Goal: Information Seeking & Learning: Understand process/instructions

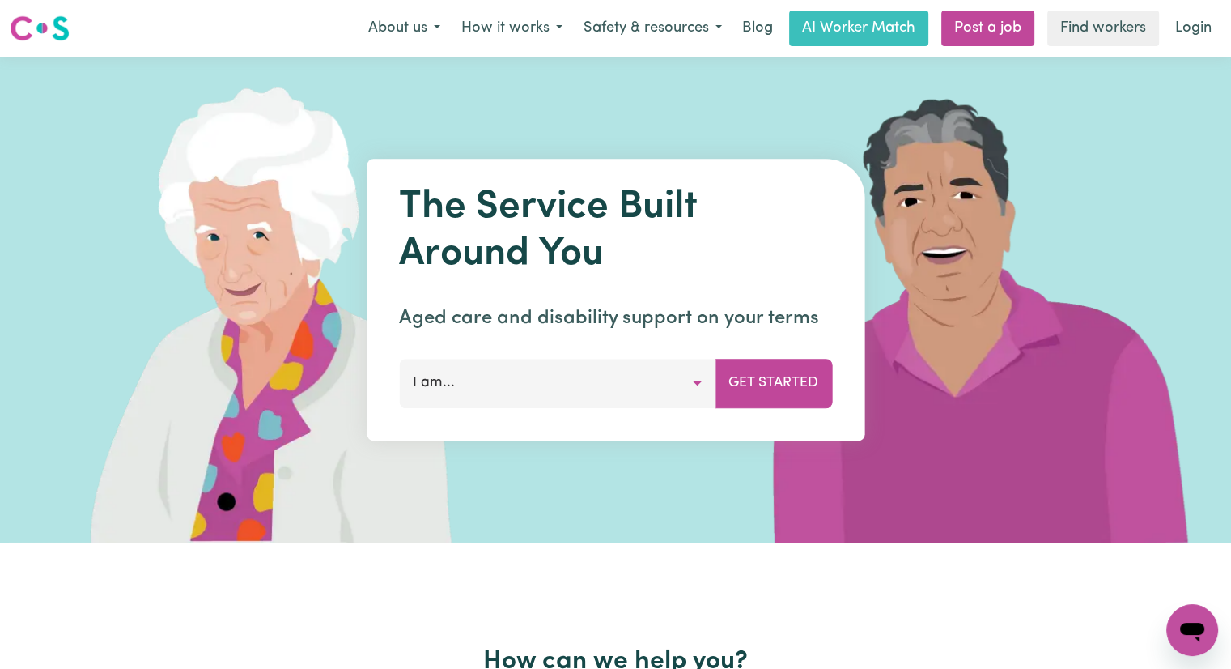
click at [697, 385] on button "I am..." at bounding box center [557, 383] width 317 height 49
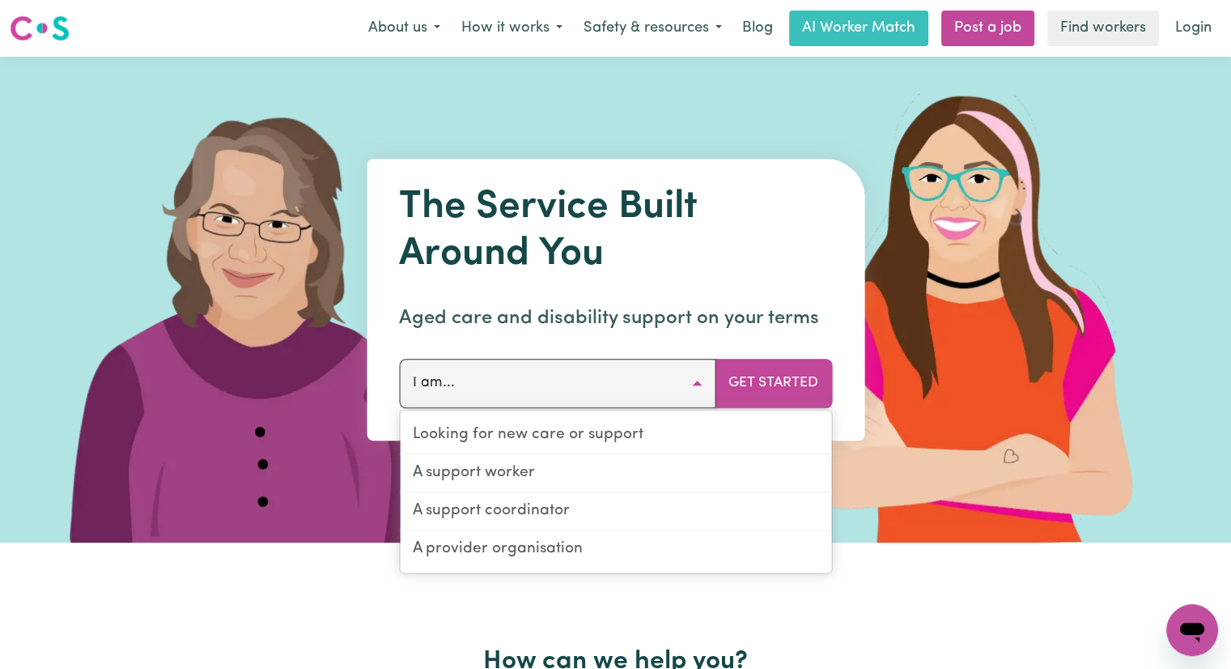
click at [697, 385] on button "I am..." at bounding box center [557, 383] width 317 height 49
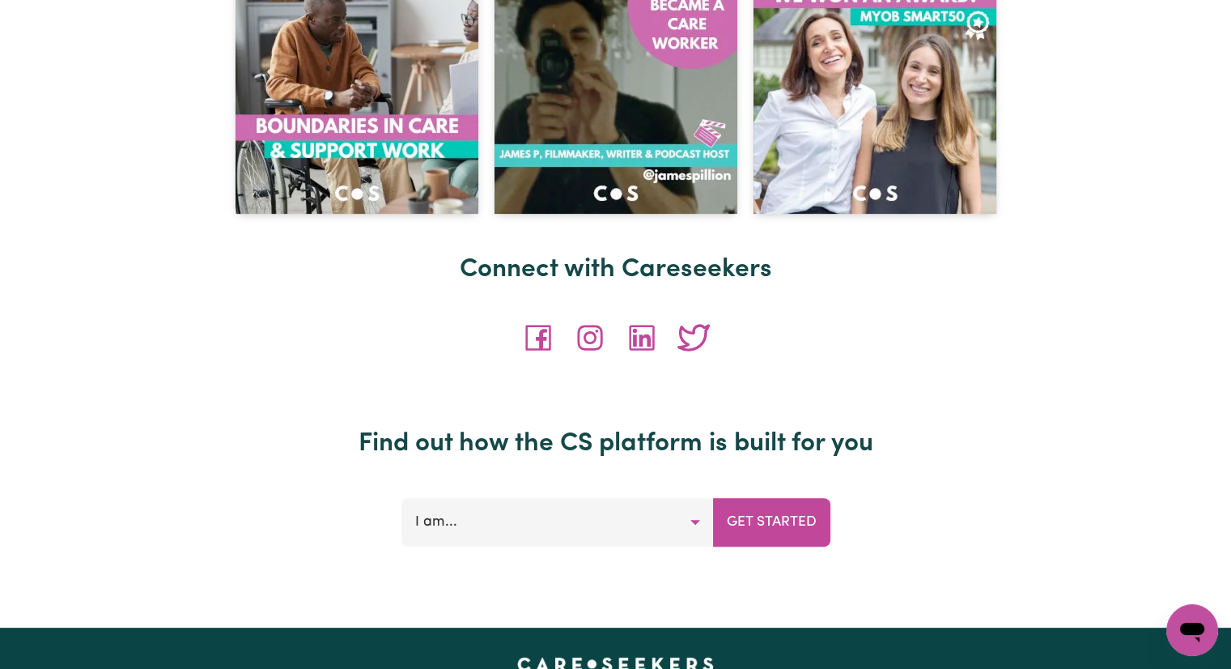
scroll to position [7097, 0]
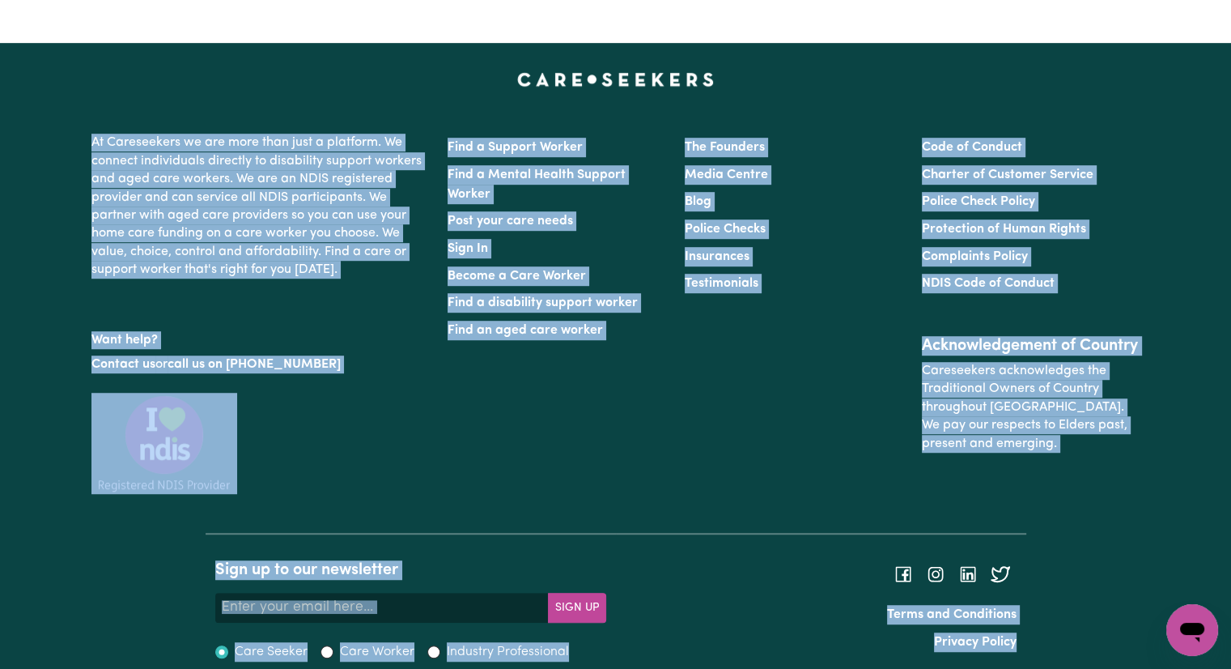
drag, startPoint x: 56, startPoint y: 88, endPoint x: 1061, endPoint y: 653, distance: 1153.1
click at [1061, 653] on footer "At Careseekers we are more than just a platform. We connect individuals directl…" at bounding box center [615, 365] width 1231 height 644
drag, startPoint x: 1065, startPoint y: 643, endPoint x: 87, endPoint y: 59, distance: 1139.0
click at [88, 59] on footer "At Careseekers we are more than just a platform. We connect individuals directl…" at bounding box center [615, 365] width 1231 height 644
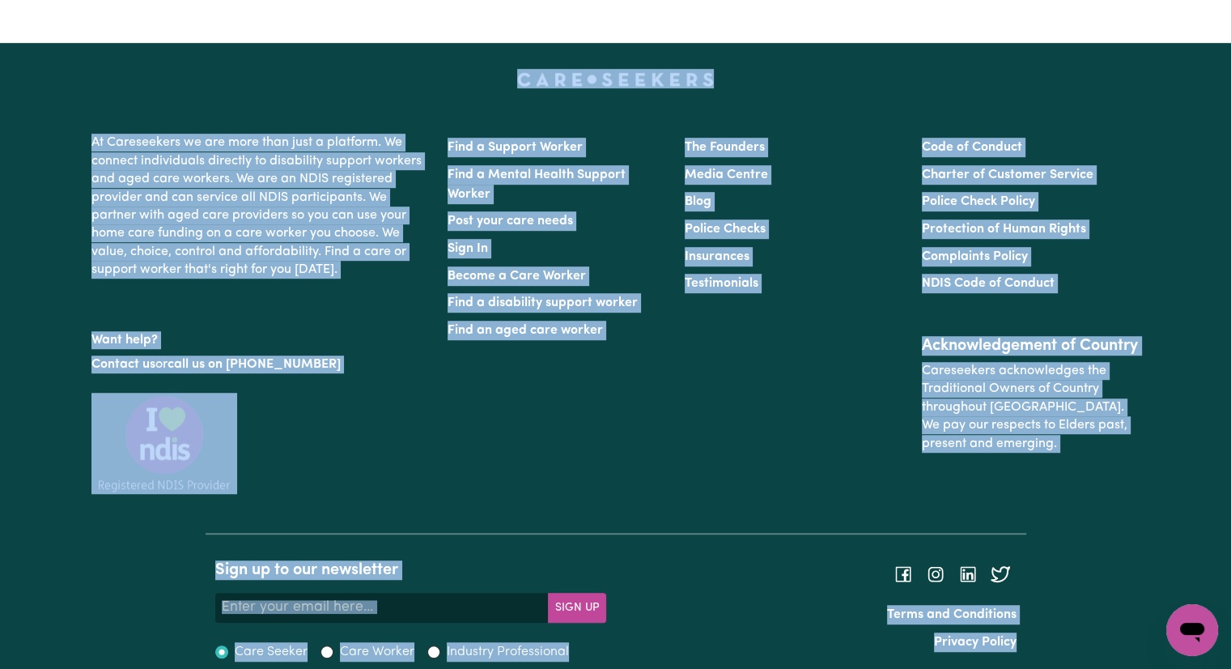
click at [87, 69] on div at bounding box center [616, 78] width 1069 height 19
drag, startPoint x: 88, startPoint y: 59, endPoint x: 1095, endPoint y: 632, distance: 1158.9
click at [1095, 632] on footer "At Careseekers we are more than just a platform. We connect individuals directl…" at bounding box center [615, 365] width 1231 height 644
click at [1095, 632] on div "Sign up to our newsletter Your email address Sign Up Care Seeker Care Worker In…" at bounding box center [615, 600] width 1231 height 135
drag, startPoint x: 1070, startPoint y: 627, endPoint x: 62, endPoint y: 56, distance: 1158.8
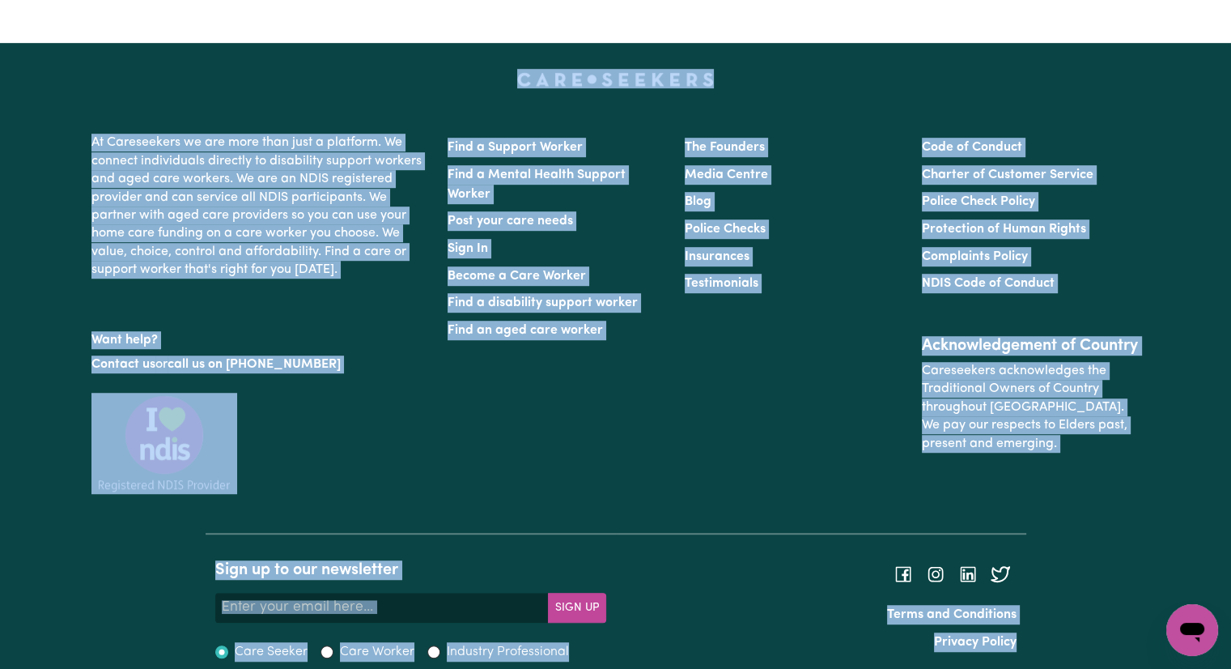
click at [62, 56] on footer "At Careseekers we are more than just a platform. We connect individuals directl…" at bounding box center [615, 365] width 1231 height 644
click at [64, 56] on footer "At Careseekers we are more than just a platform. We connect individuals directl…" at bounding box center [615, 365] width 1231 height 644
drag, startPoint x: 198, startPoint y: 66, endPoint x: 1082, endPoint y: 606, distance: 1036.4
click at [1082, 606] on footer "At Careseekers we are more than just a platform. We connect individuals directl…" at bounding box center [615, 365] width 1231 height 644
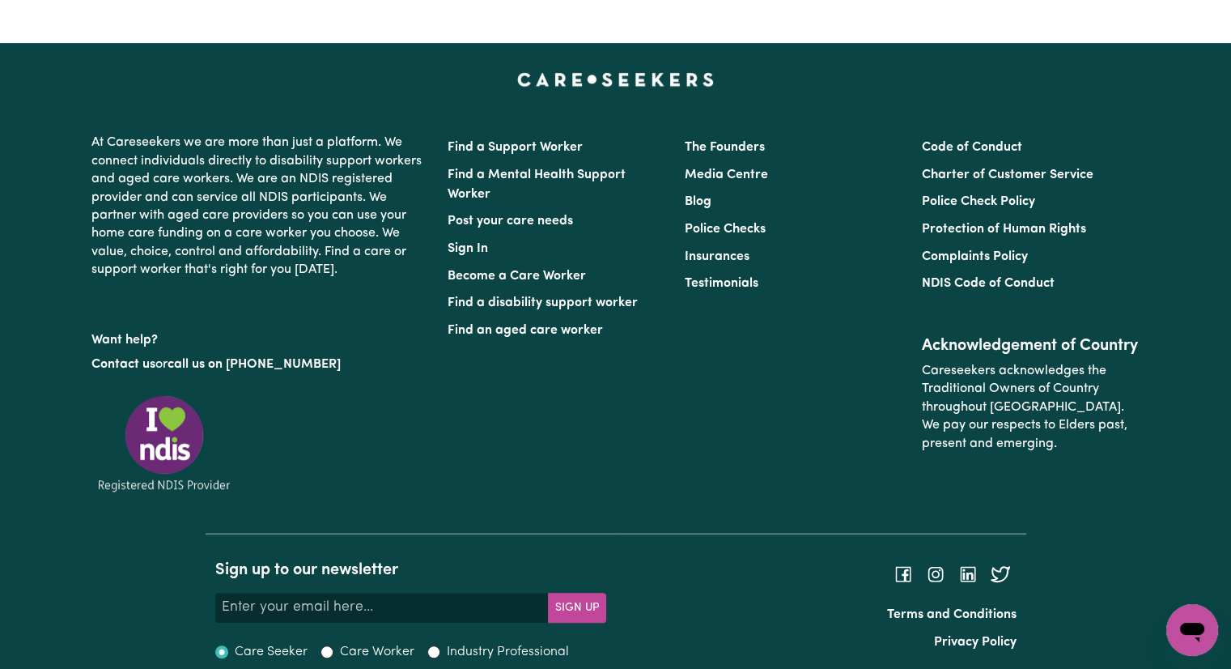
click at [1075, 613] on div "Sign up to our newsletter Your email address Sign Up Care Seeker Care Worker In…" at bounding box center [615, 600] width 1231 height 135
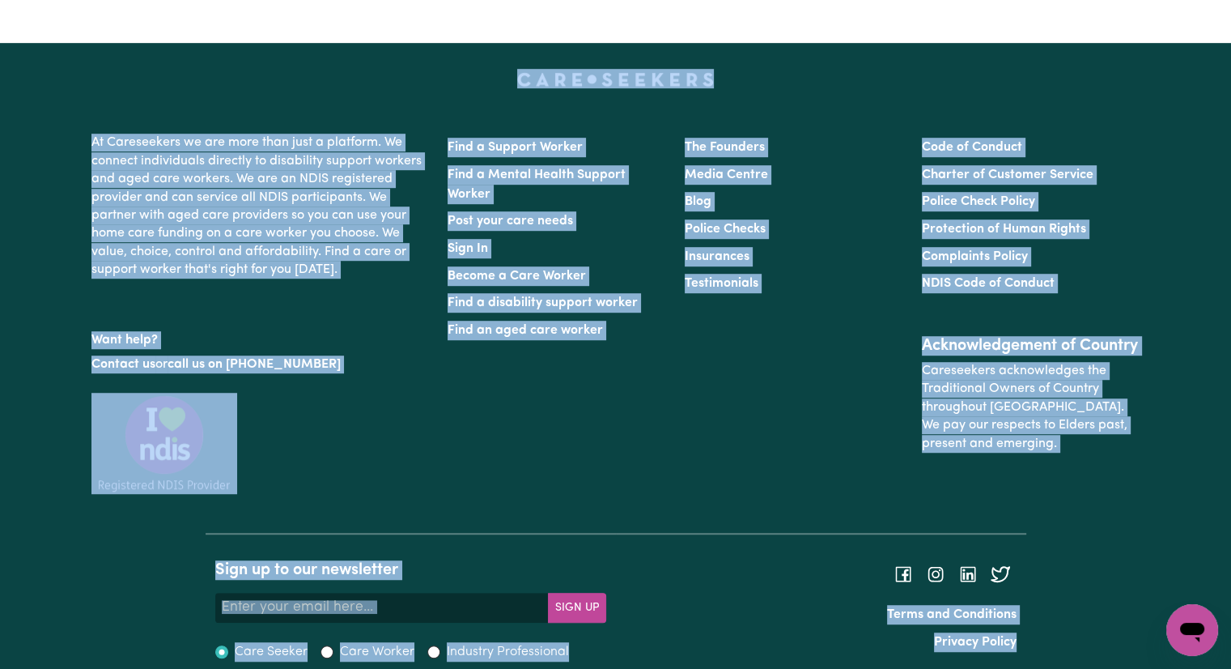
drag, startPoint x: 989, startPoint y: 601, endPoint x: 131, endPoint y: 33, distance: 1028.9
click at [131, 43] on footer "At Careseekers we are more than just a platform. We connect individuals directl…" at bounding box center [615, 365] width 1231 height 644
click at [1074, 168] on link "Charter of Customer Service" at bounding box center [1008, 174] width 172 height 13
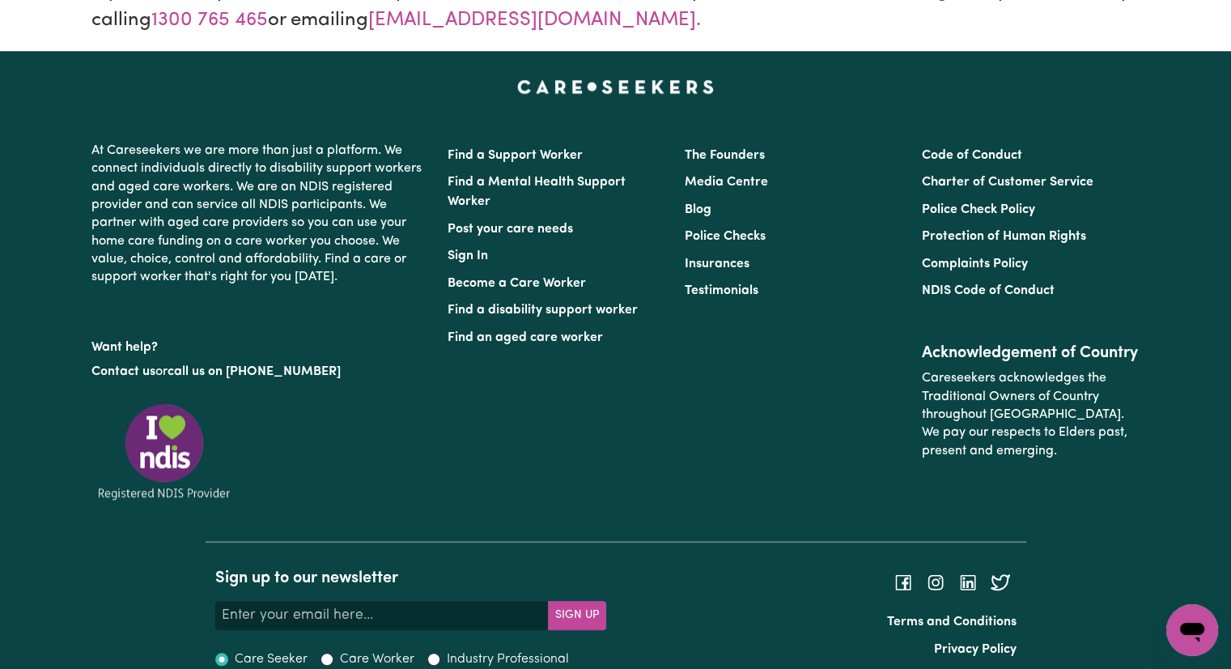
scroll to position [1358, 0]
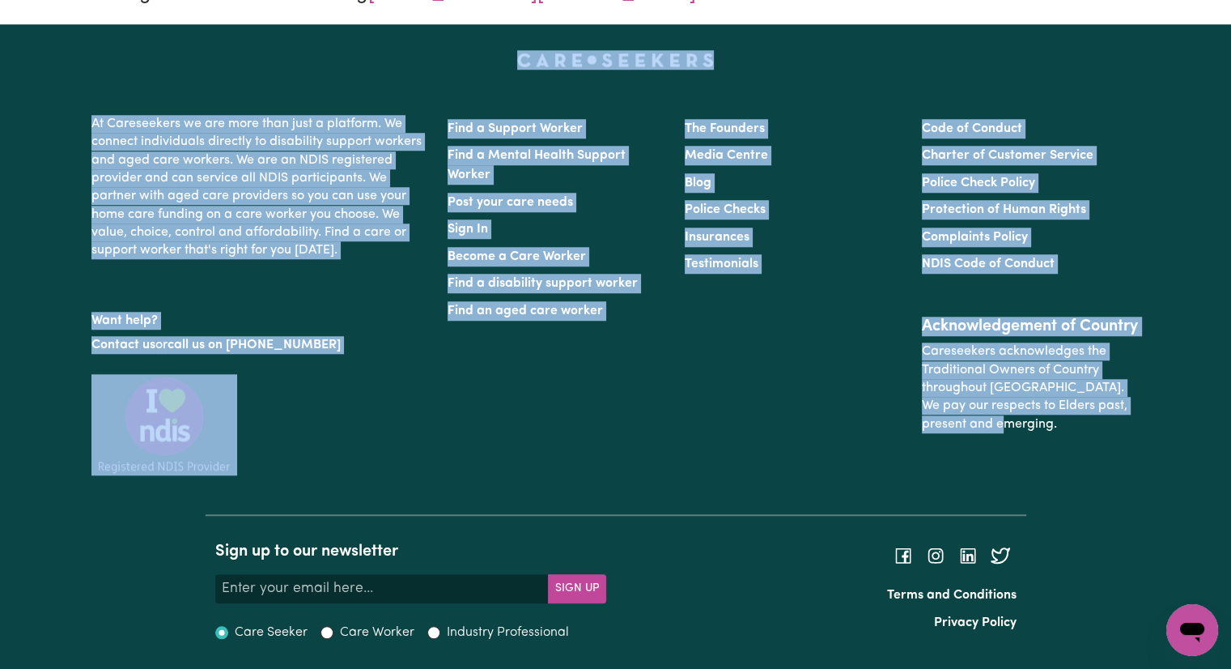
drag, startPoint x: 996, startPoint y: 461, endPoint x: 110, endPoint y: 56, distance: 973.9
click at [110, 56] on div "At Careseekers we are more than just a platform. We connect individuals directl…" at bounding box center [616, 282] width 1069 height 464
click at [126, 51] on div at bounding box center [616, 59] width 1069 height 19
click at [512, 71] on div "At Careseekers we are more than just a platform. We connect individuals directl…" at bounding box center [616, 282] width 1069 height 464
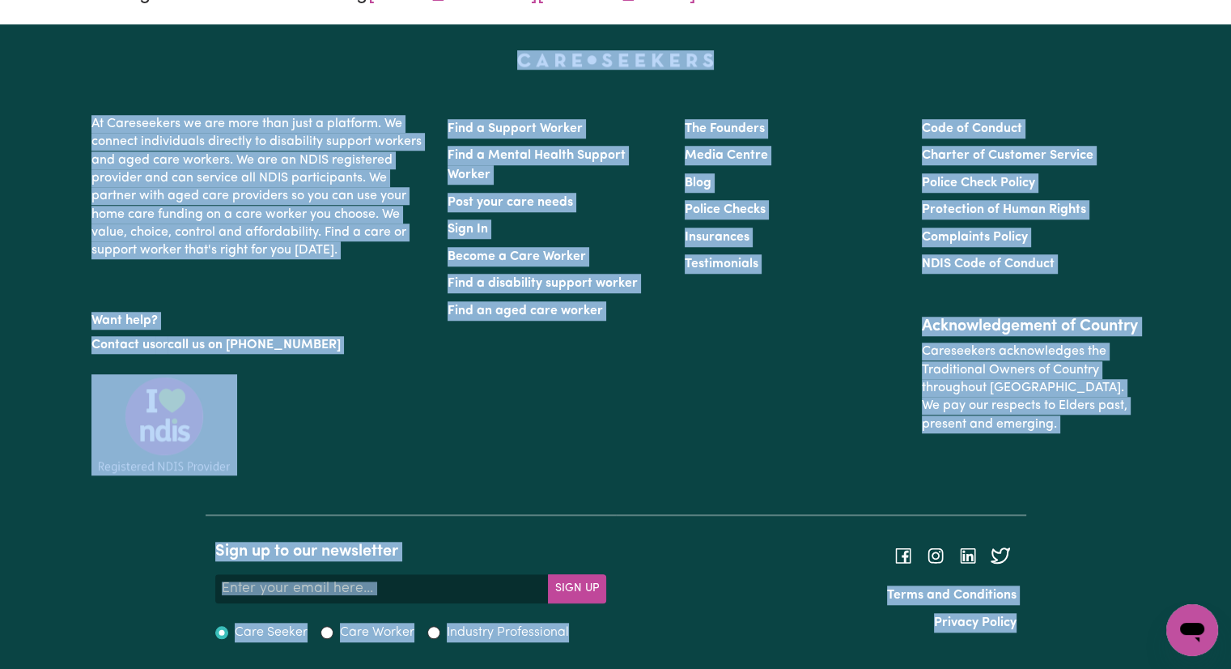
drag, startPoint x: 117, startPoint y: 62, endPoint x: 1065, endPoint y: 619, distance: 1098.9
click at [1065, 619] on footer "At Careseekers we are more than just a platform. We connect individuals directl…" at bounding box center [615, 346] width 1231 height 644
click at [1063, 621] on div "Sign up to our newsletter Your email address Sign Up Care Seeker Care Worker In…" at bounding box center [615, 581] width 1231 height 135
click at [1054, 626] on div "Sign up to our newsletter Your email address Sign Up Care Seeker Care Worker In…" at bounding box center [615, 581] width 1231 height 135
click at [1023, 626] on div "Terms and Conditions Privacy Policy" at bounding box center [821, 581] width 410 height 135
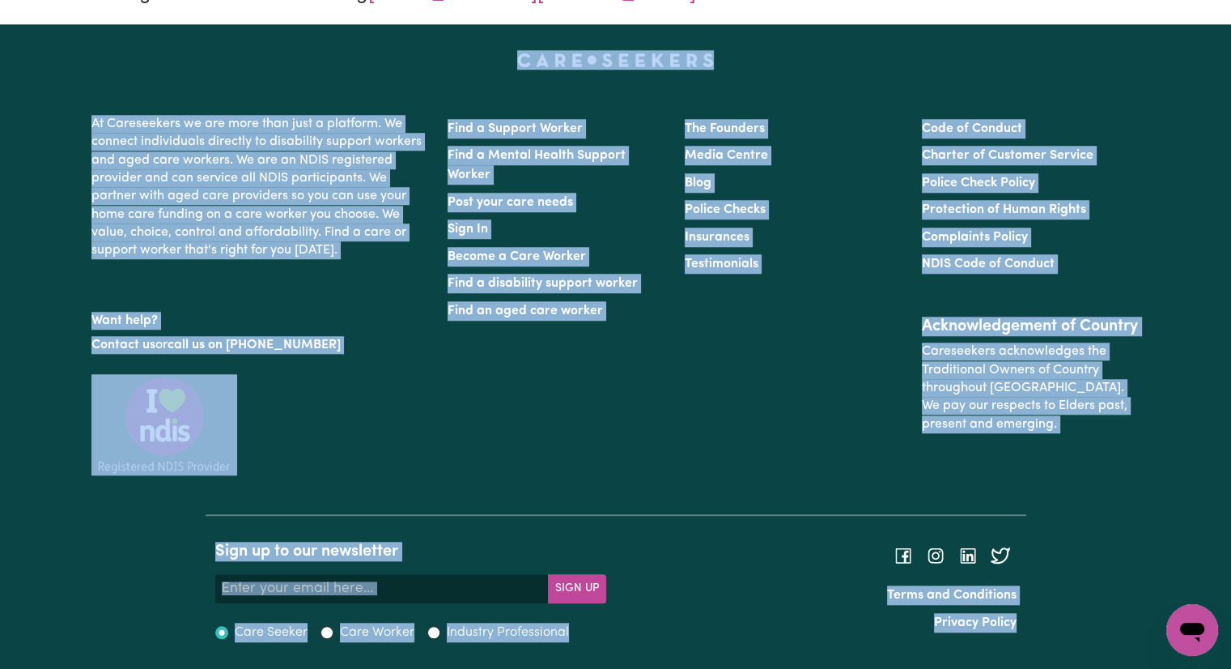
drag, startPoint x: 997, startPoint y: 590, endPoint x: 150, endPoint y: 19, distance: 1021.9
click at [1228, 457] on footer "At Careseekers we are more than just a platform. We connect individuals directl…" at bounding box center [615, 346] width 1231 height 644
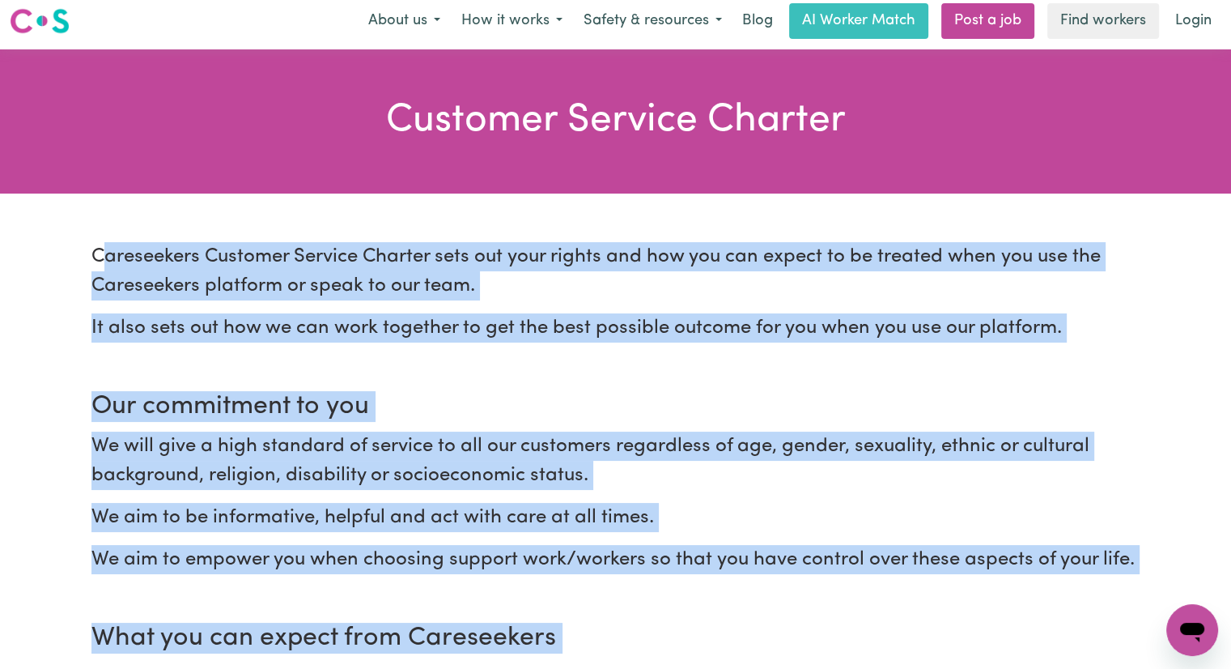
scroll to position [0, 0]
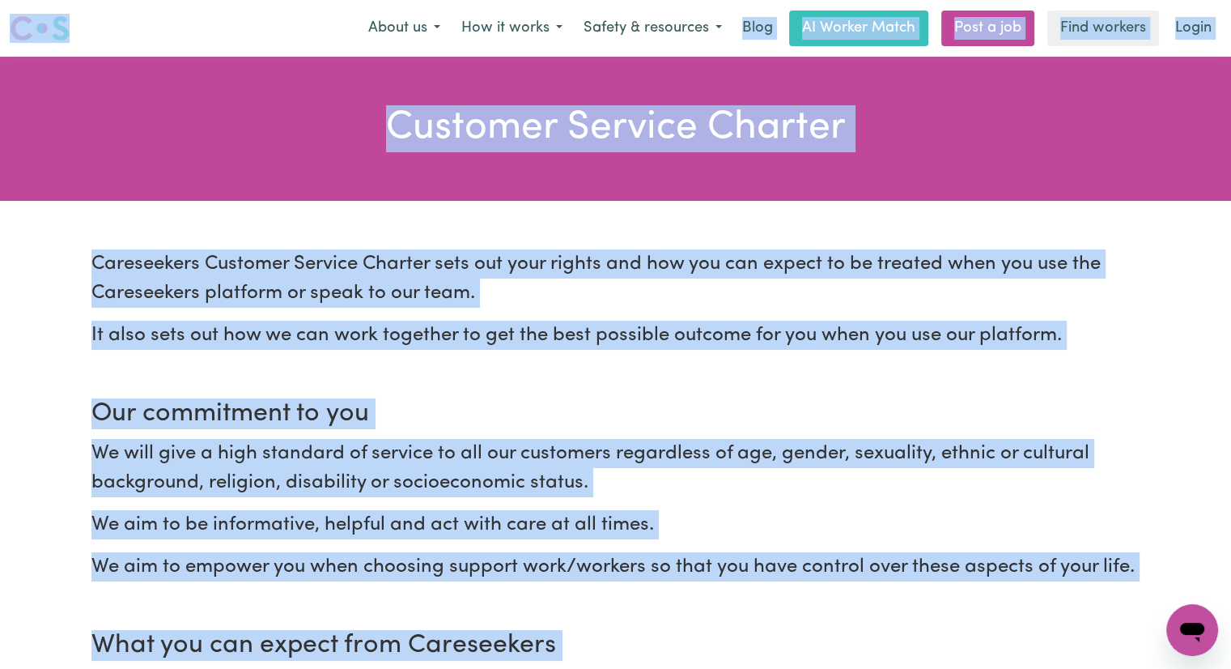
drag, startPoint x: 1056, startPoint y: 644, endPoint x: 23, endPoint y: 11, distance: 1211.7
click at [199, 129] on div "Customer Service Charter" at bounding box center [615, 128] width 1199 height 47
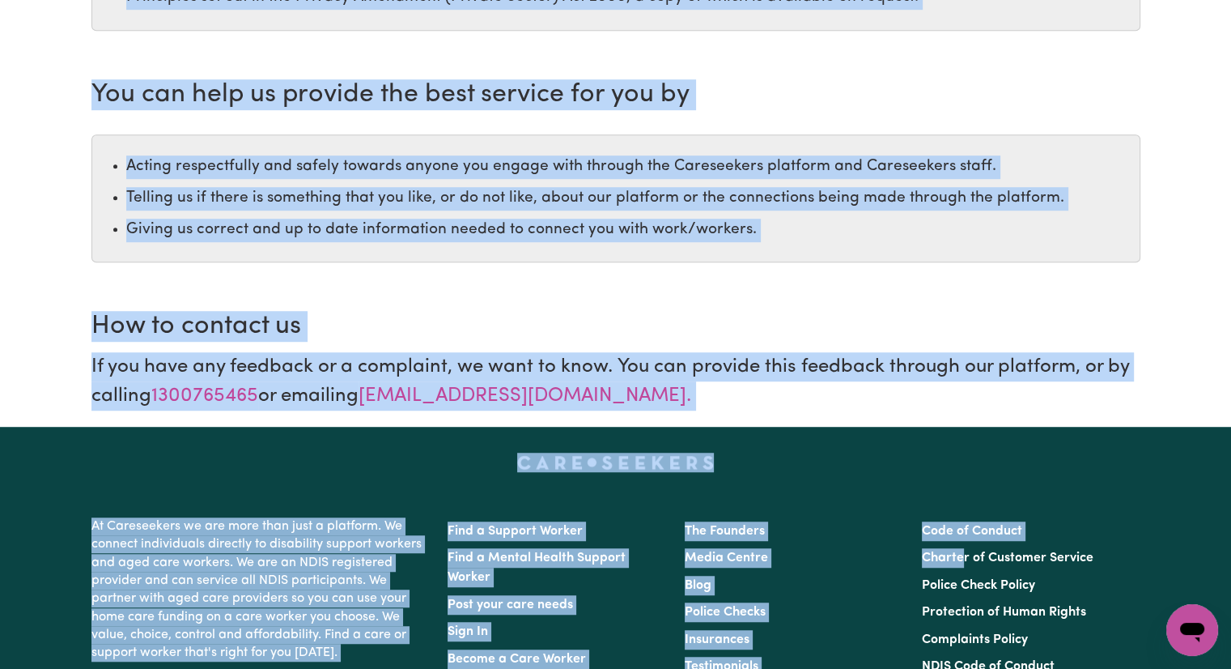
scroll to position [1358, 0]
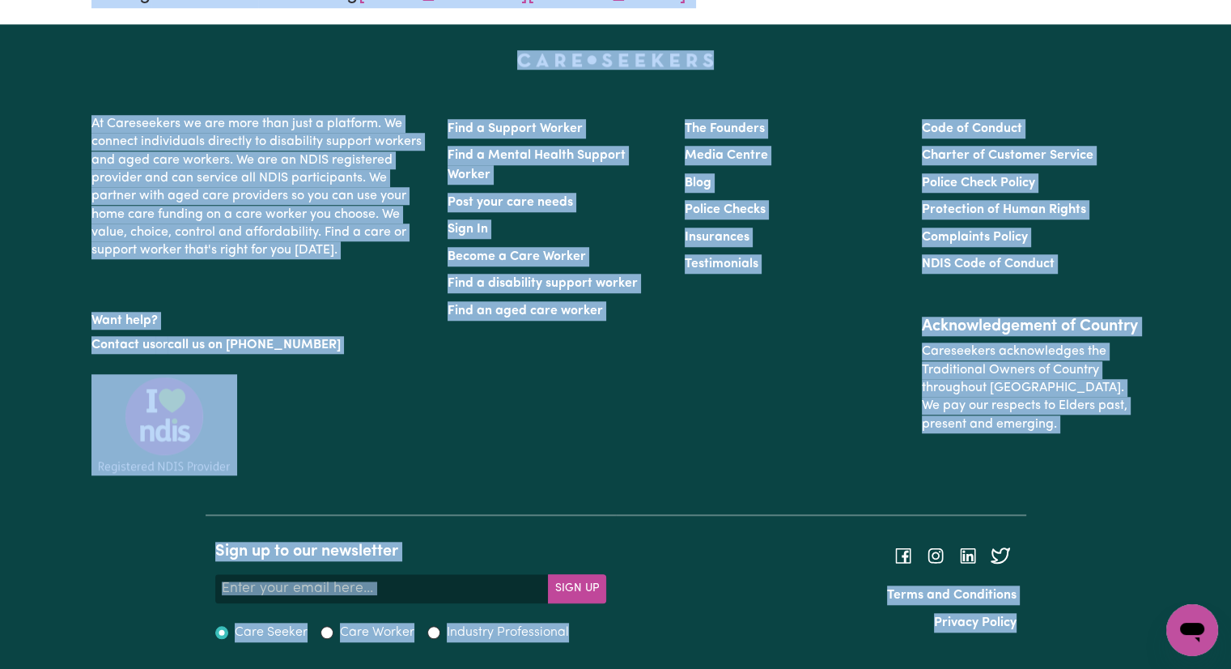
drag, startPoint x: 361, startPoint y: 138, endPoint x: 1142, endPoint y: 655, distance: 936.4
click at [1122, 641] on div "Sign up to our newsletter Your email address Sign Up Care Seeker Care Worker In…" at bounding box center [615, 581] width 1231 height 135
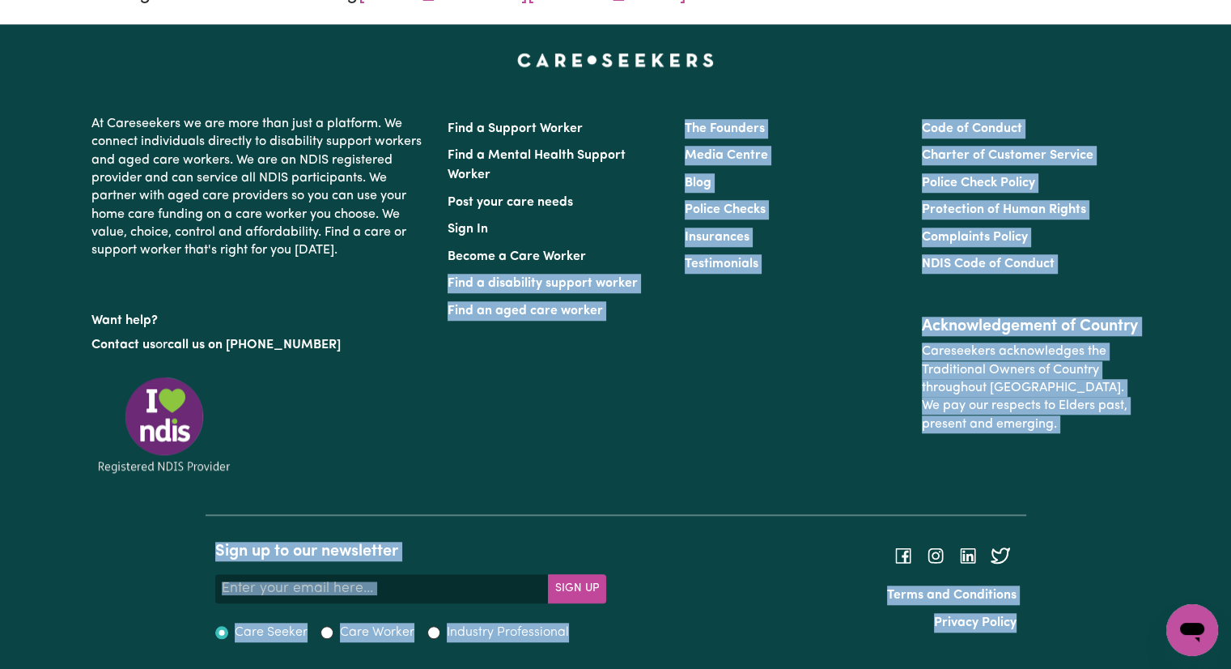
drag, startPoint x: 1119, startPoint y: 640, endPoint x: 611, endPoint y: 255, distance: 636.9
click at [637, 258] on footer "At Careseekers we are more than just a platform. We connect individuals directl…" at bounding box center [615, 346] width 1231 height 644
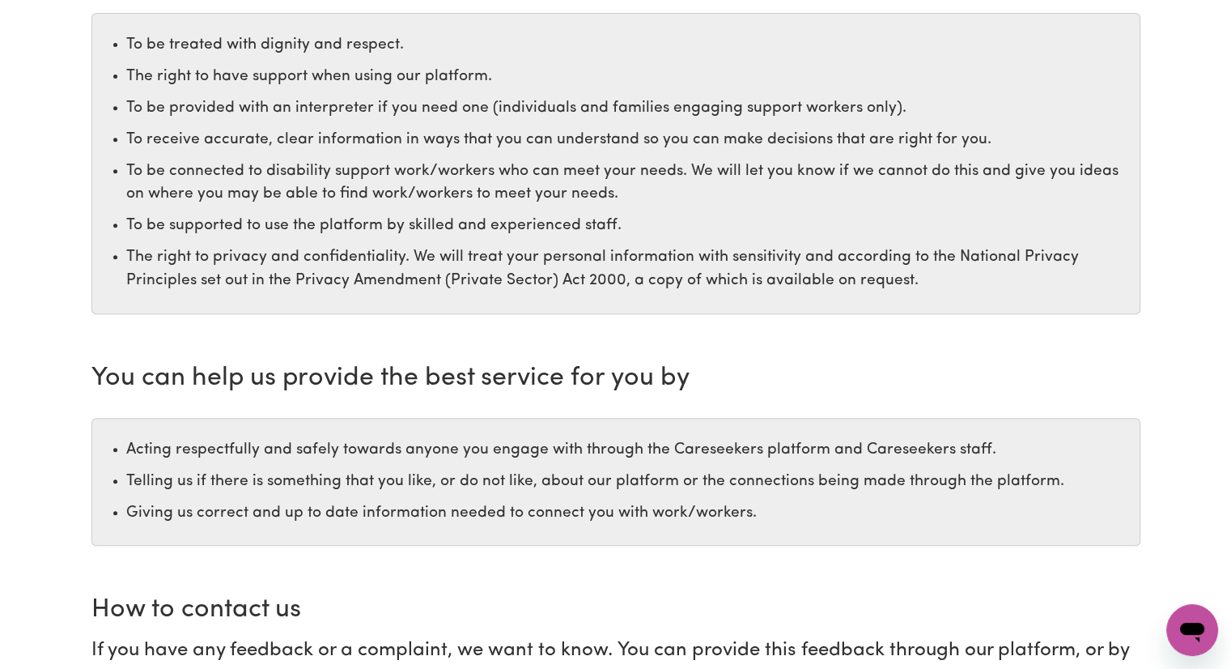
scroll to position [467, 0]
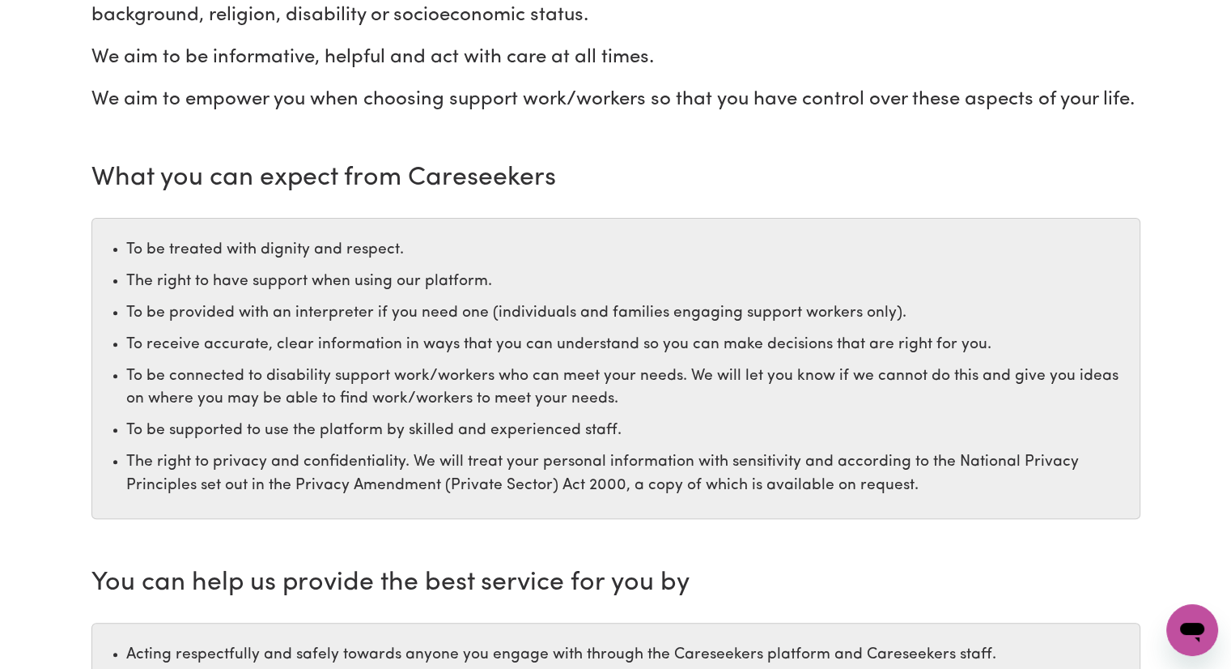
click at [597, 303] on li "To be provided with an interpreter if you need one (individuals and families en…" at bounding box center [629, 313] width 1006 height 23
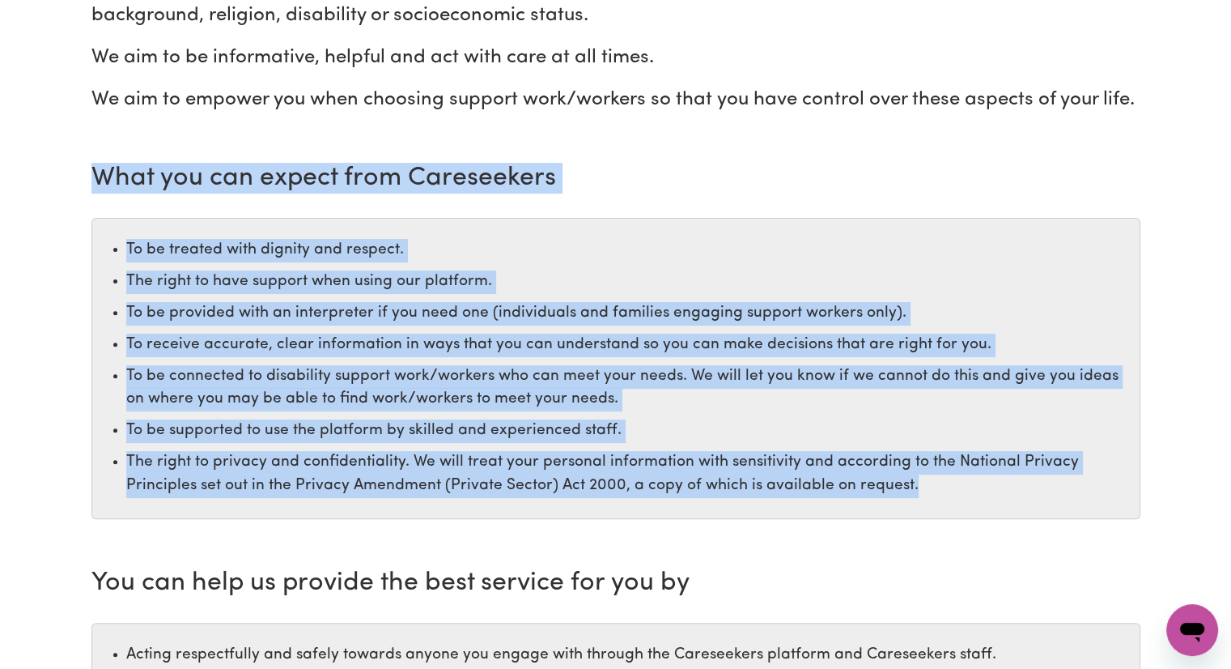
drag, startPoint x: 98, startPoint y: 185, endPoint x: 929, endPoint y: 500, distance: 889.1
click at [929, 500] on div "What you can expect from Careseekers To be treated with dignity and respect. Th…" at bounding box center [615, 341] width 1049 height 356
click at [929, 500] on ul "To be treated with dignity and respect. The right to have support when using ou…" at bounding box center [615, 368] width 1049 height 300
